Goal: Navigation & Orientation: Go to known website

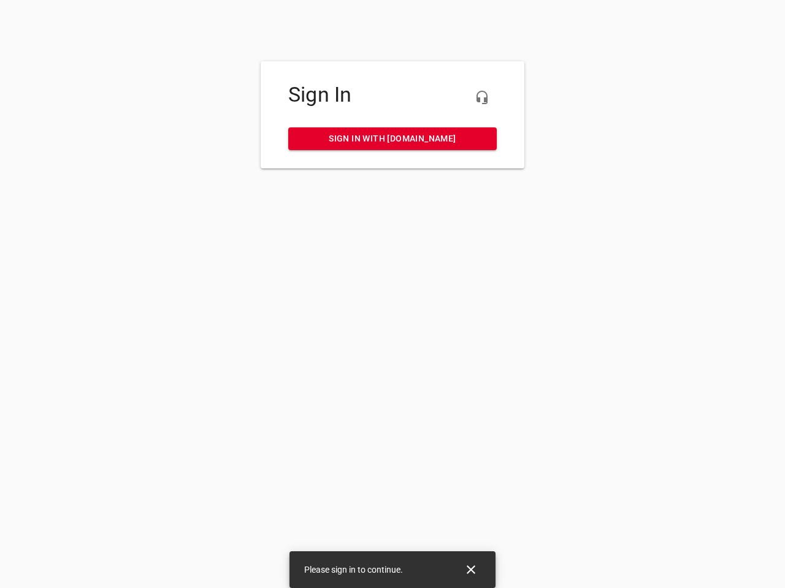
click at [482, 97] on icon "button" at bounding box center [481, 97] width 15 height 15
click at [471, 570] on icon "Close" at bounding box center [470, 570] width 9 height 9
